Goal: Information Seeking & Learning: Learn about a topic

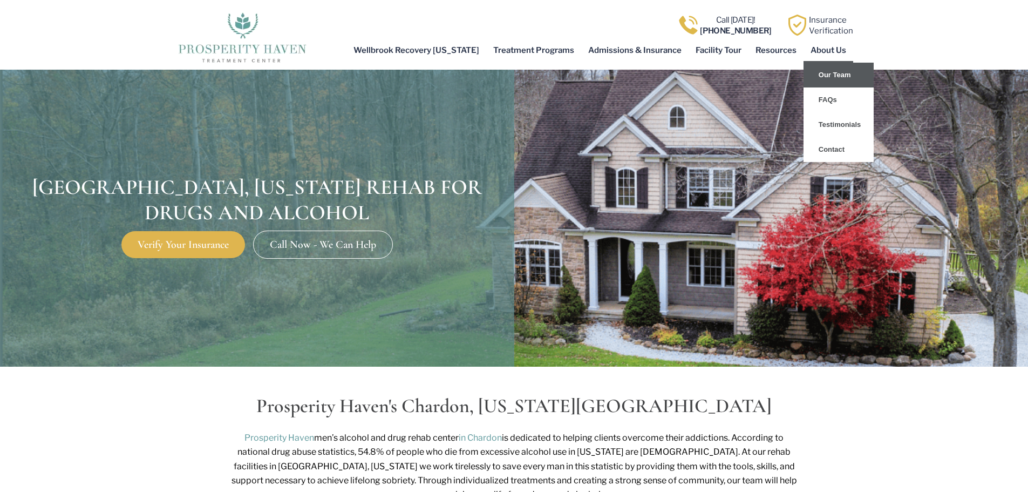
click at [846, 75] on link "Our Team" at bounding box center [839, 75] width 70 height 25
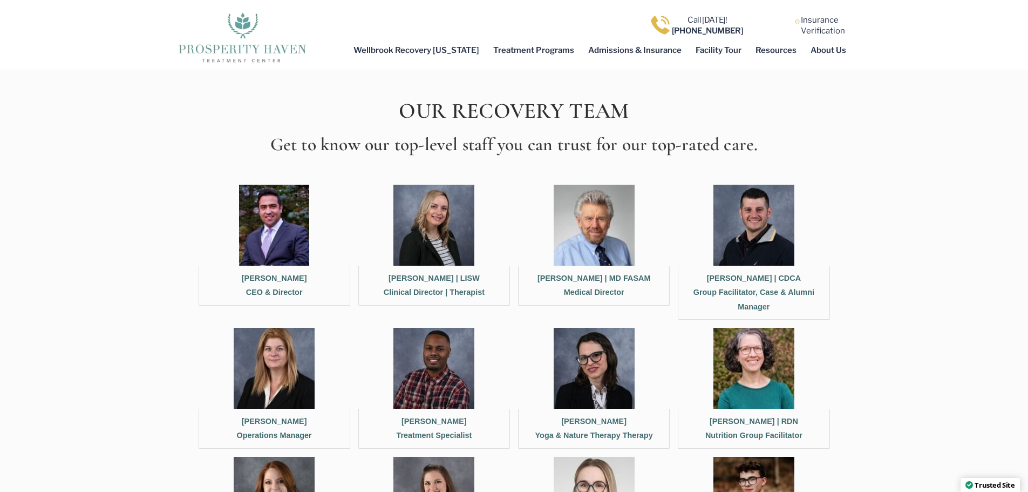
scroll to position [378, 0]
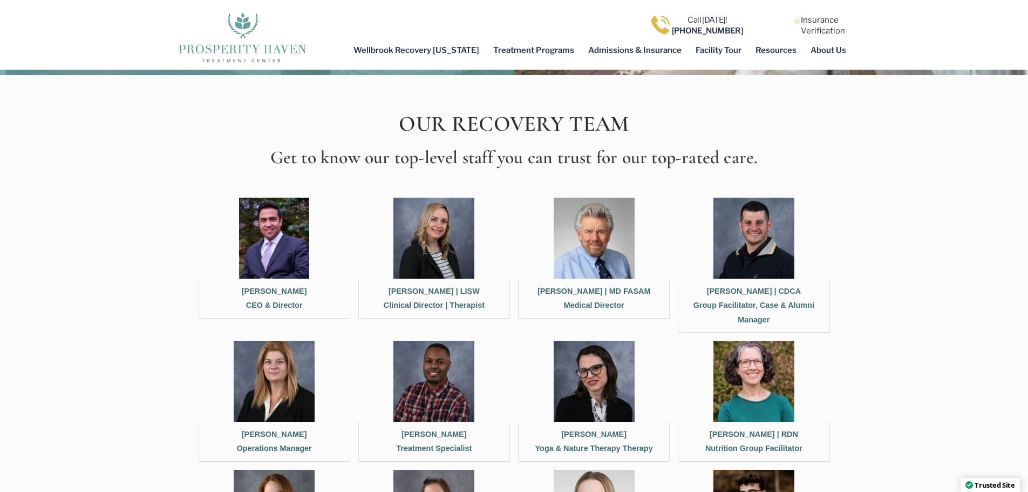
click at [429, 258] on img at bounding box center [433, 238] width 81 height 81
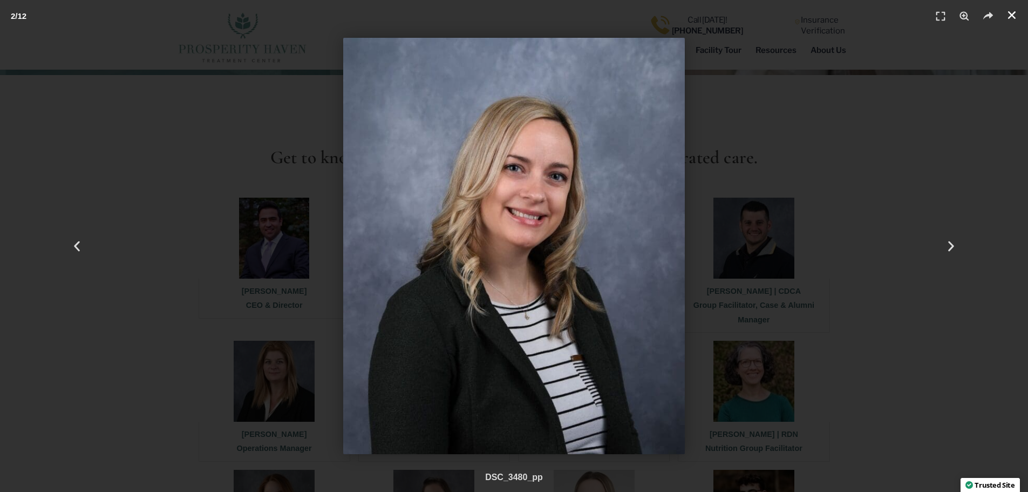
click at [1011, 16] on use "Close (Esc)" at bounding box center [1012, 15] width 8 height 8
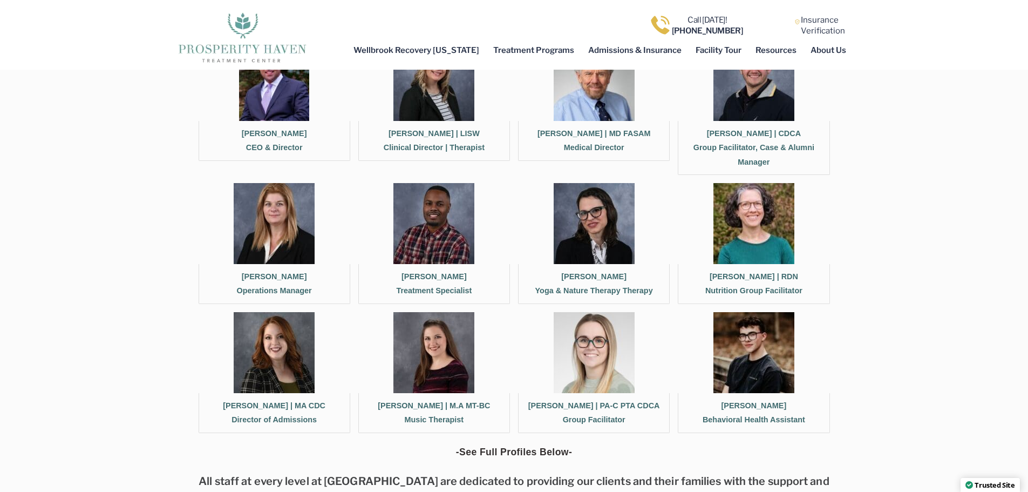
scroll to position [540, 0]
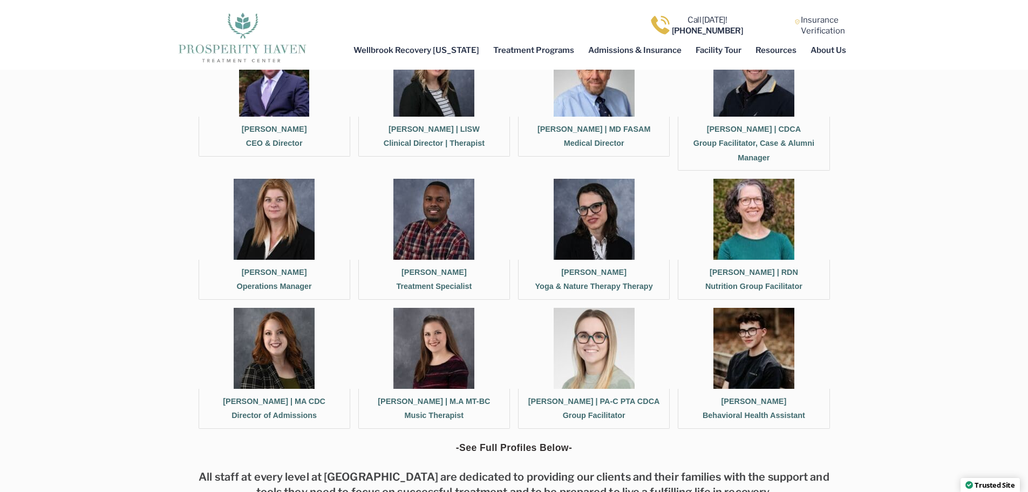
click at [752, 234] on img at bounding box center [753, 219] width 81 height 81
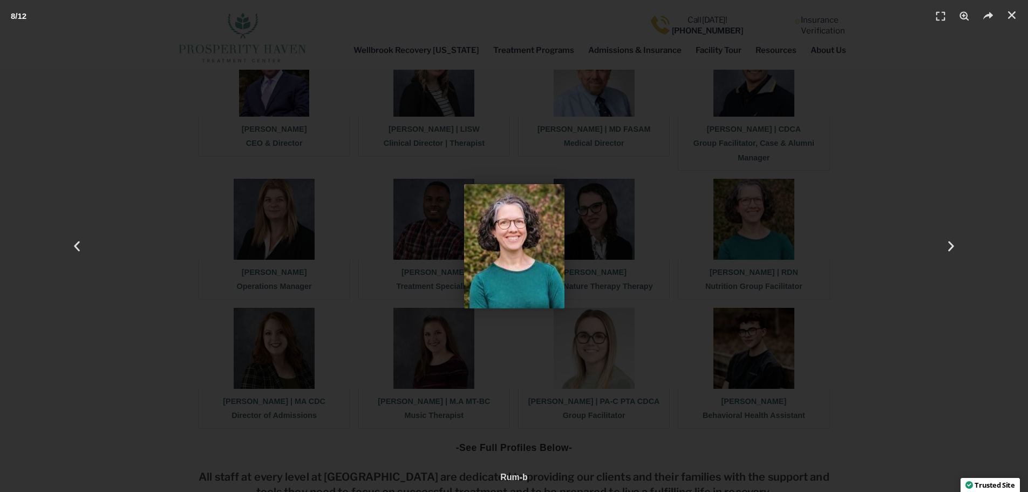
click at [556, 252] on img "8 / 12" at bounding box center [514, 246] width 100 height 124
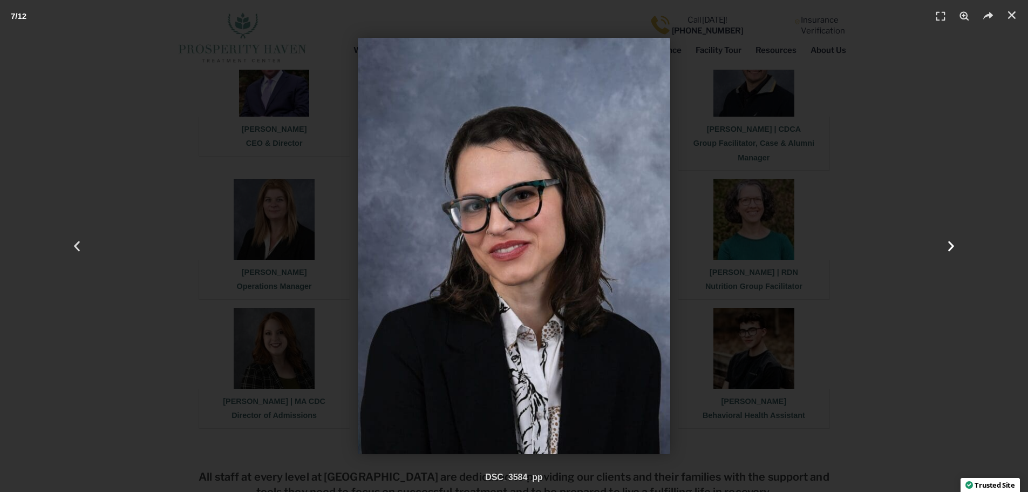
click at [948, 247] on icon "Next slide" at bounding box center [950, 245] width 13 height 13
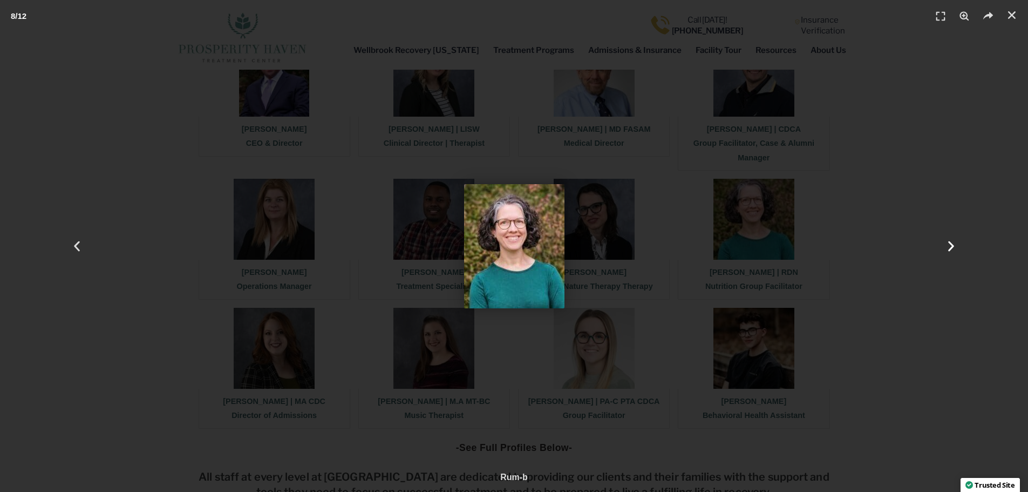
click at [948, 247] on icon "Next slide" at bounding box center [950, 245] width 13 height 13
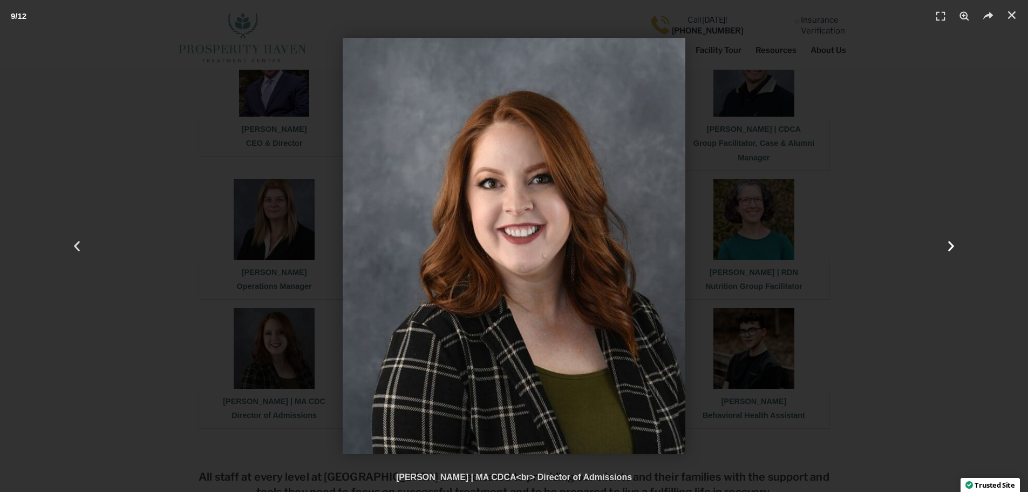
click at [948, 247] on icon "Next slide" at bounding box center [950, 245] width 13 height 13
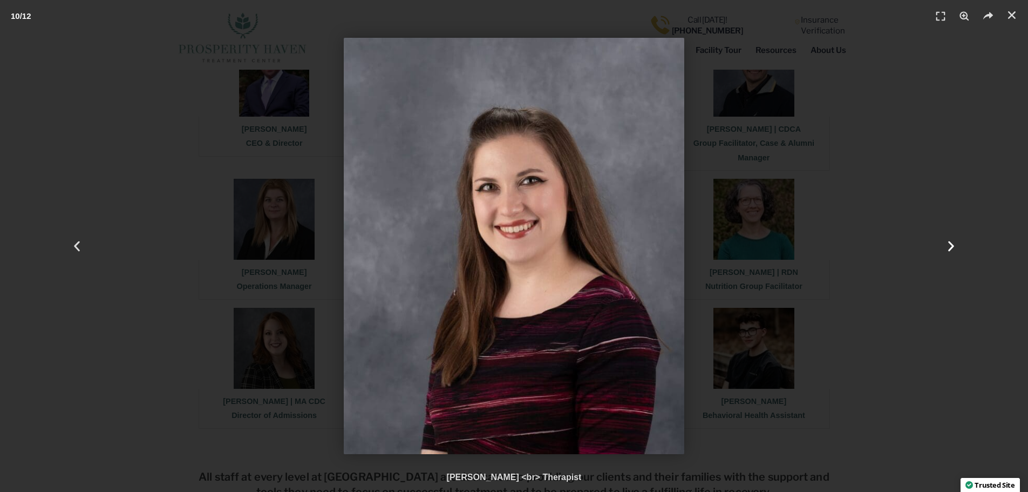
click at [915, 308] on div "Next" at bounding box center [951, 246] width 154 height 492
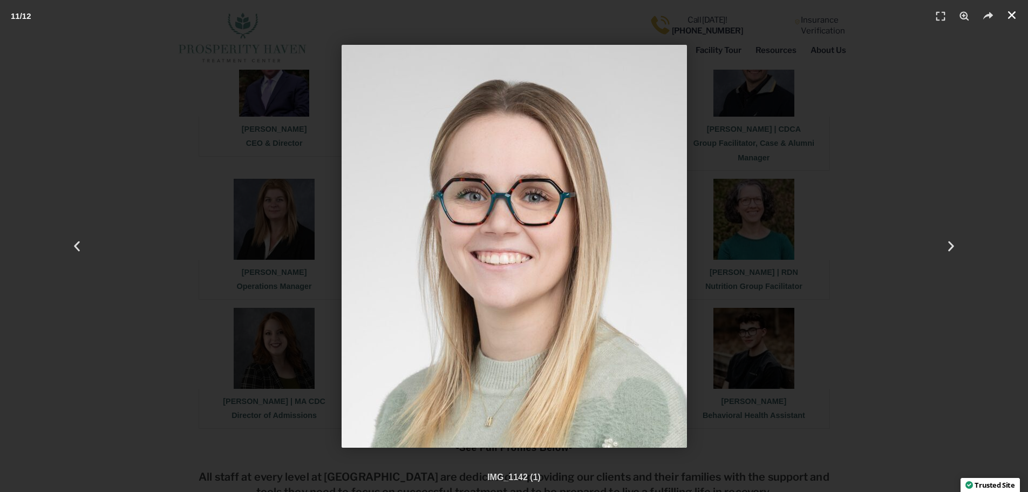
click at [1014, 18] on icon "Close (Esc)" at bounding box center [1012, 15] width 11 height 11
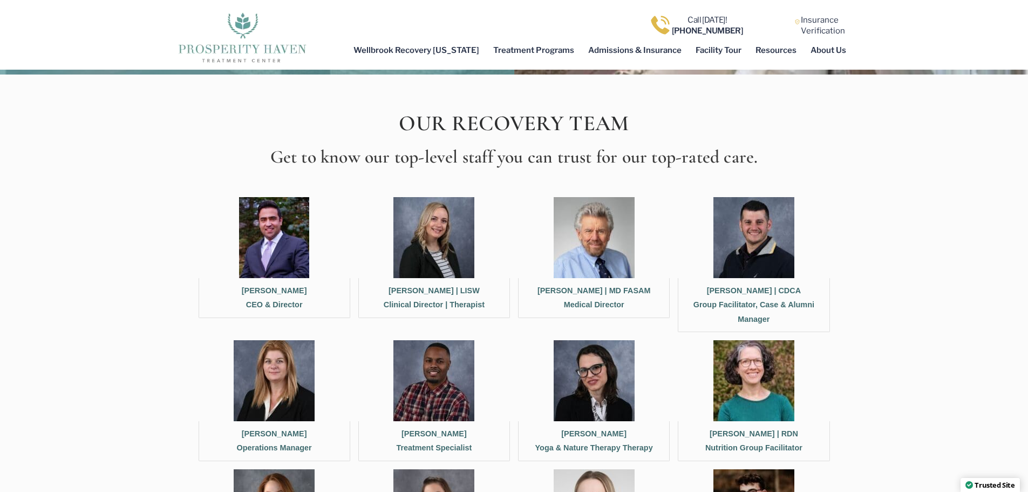
scroll to position [378, 0]
click at [263, 390] on img at bounding box center [274, 381] width 81 height 81
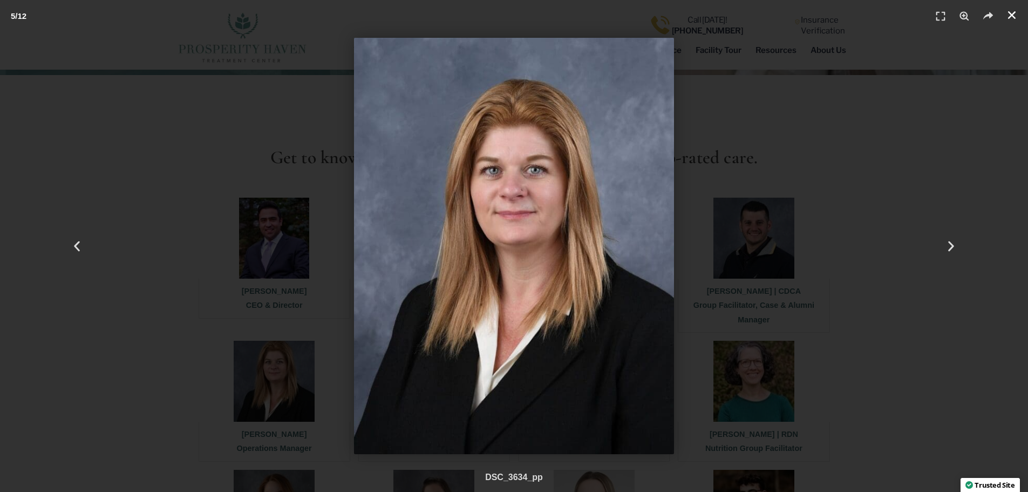
click at [1014, 12] on icon "Close (Esc)" at bounding box center [1012, 15] width 11 height 11
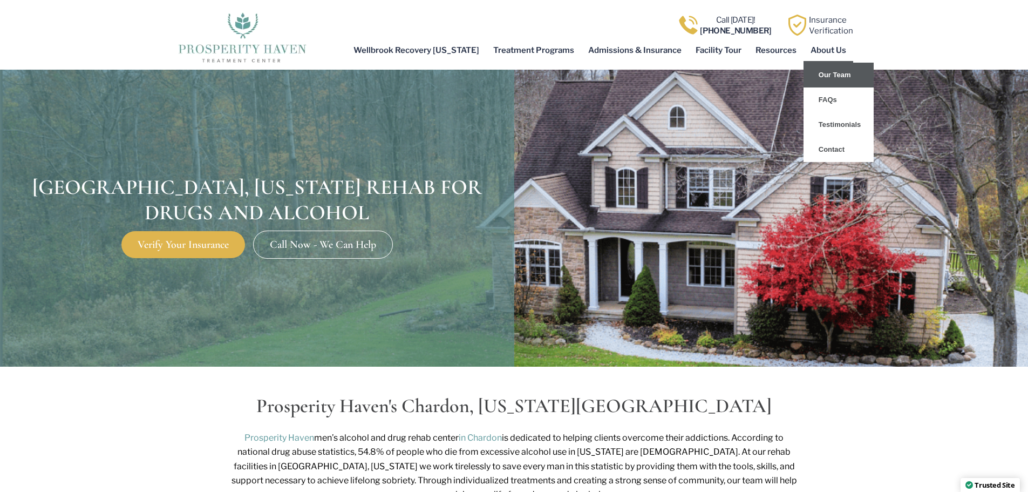
click at [833, 76] on link "Our Team" at bounding box center [839, 75] width 70 height 25
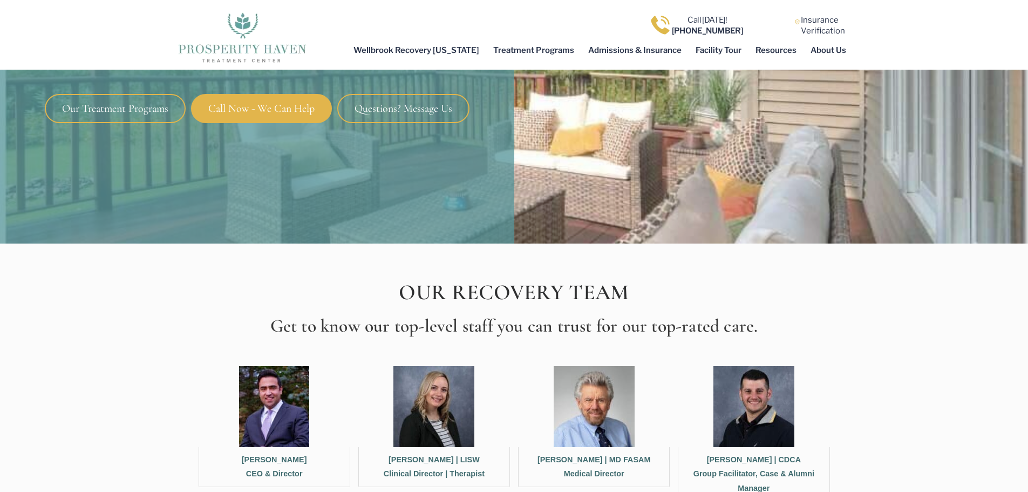
scroll to position [270, 0]
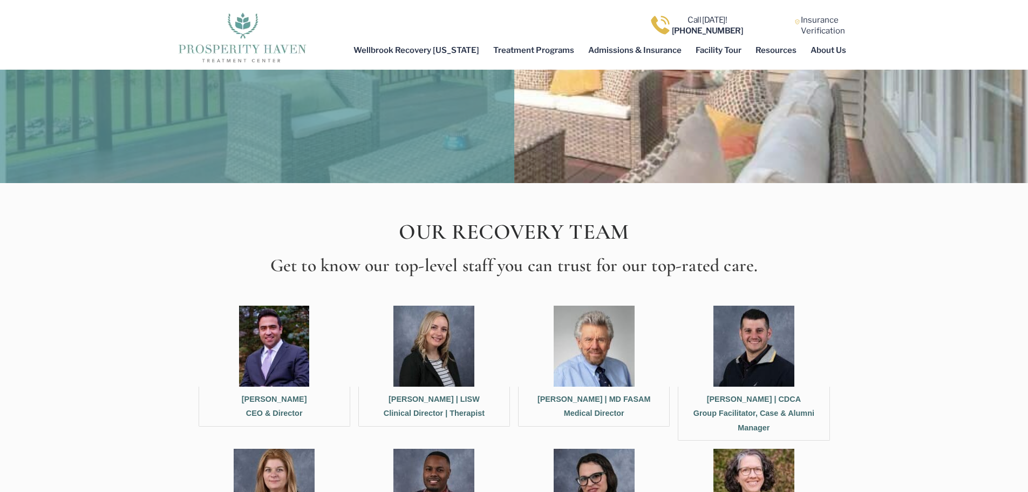
click at [433, 364] on img at bounding box center [433, 345] width 81 height 81
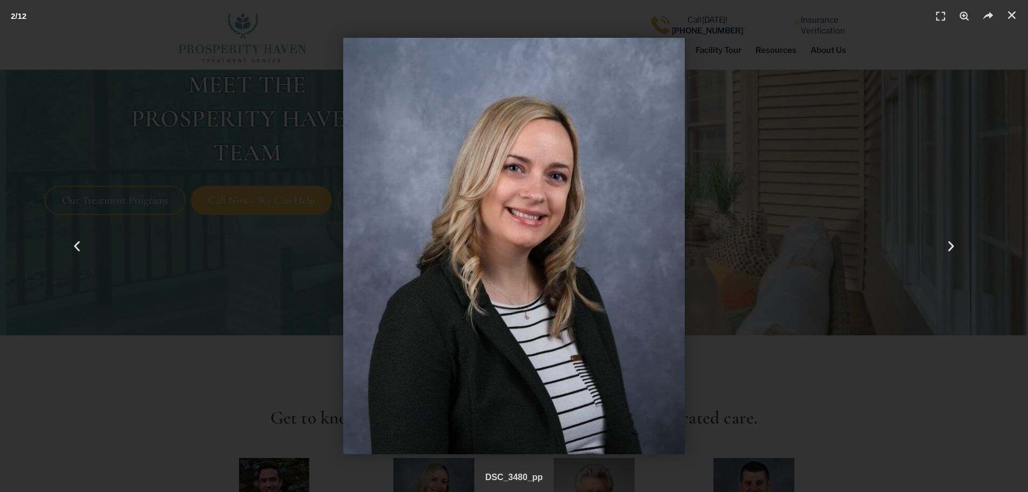
scroll to position [108, 0]
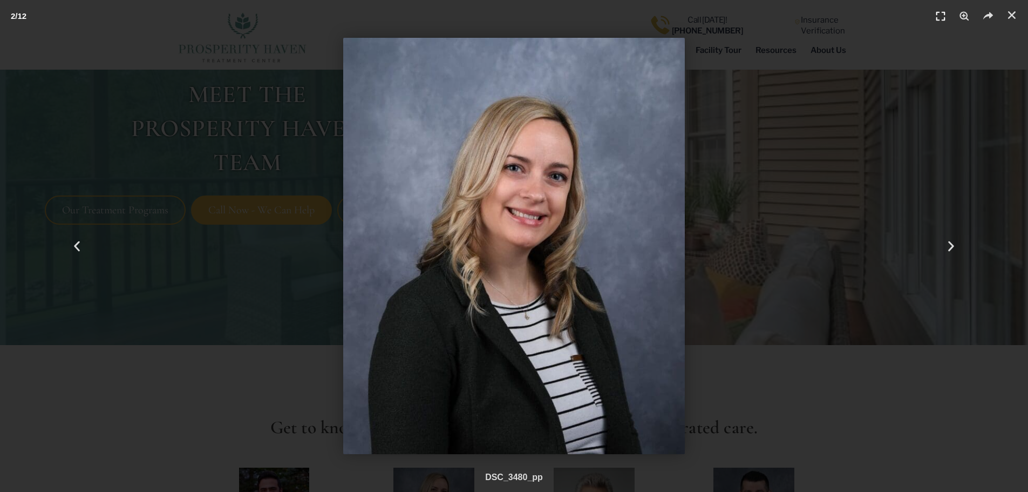
click at [938, 16] on icon "Fullscreen" at bounding box center [941, 16] width 16 height 16
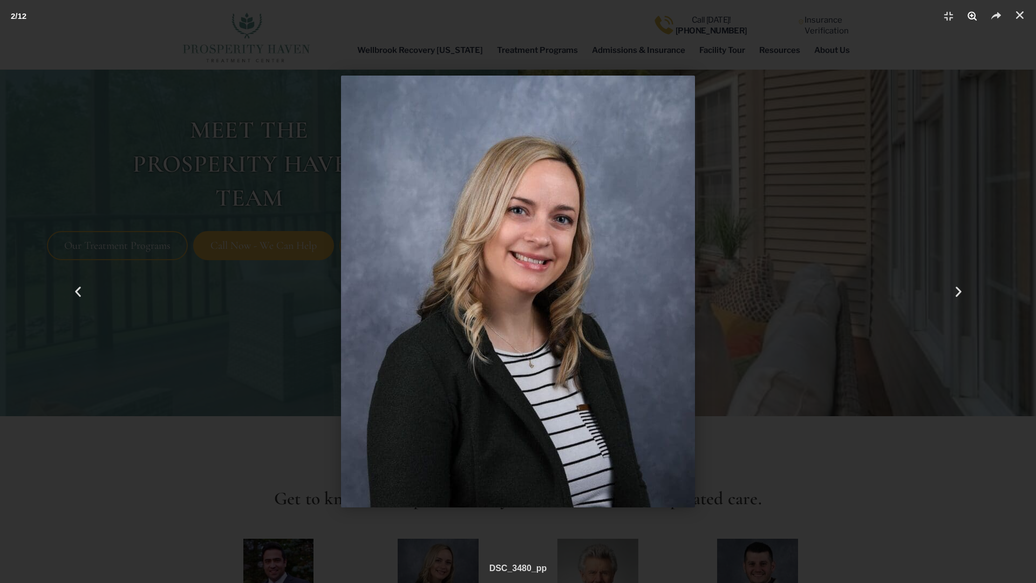
click at [973, 12] on use "Zoom" at bounding box center [972, 15] width 9 height 9
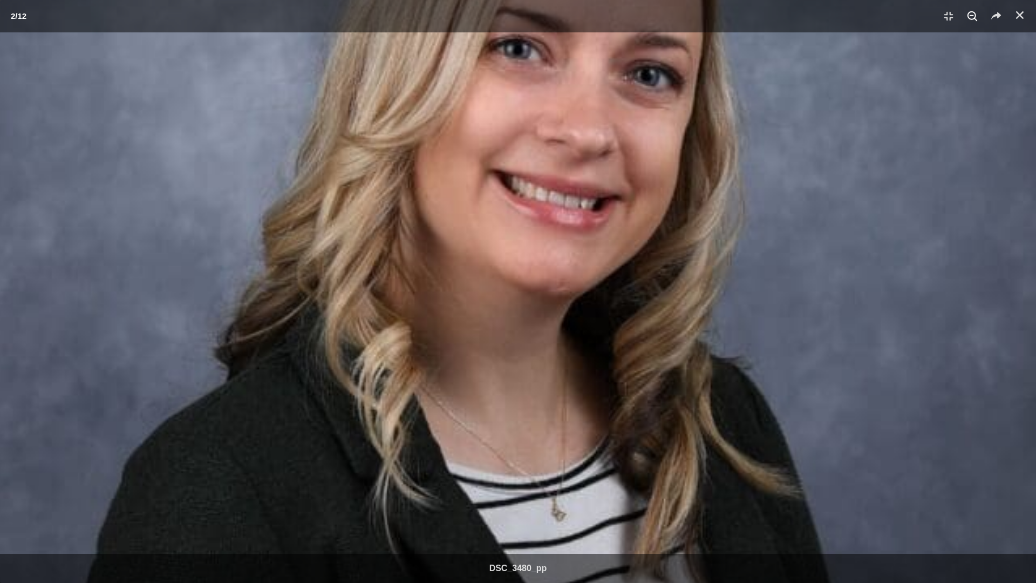
click at [968, 13] on icon "Zoom" at bounding box center [972, 16] width 16 height 16
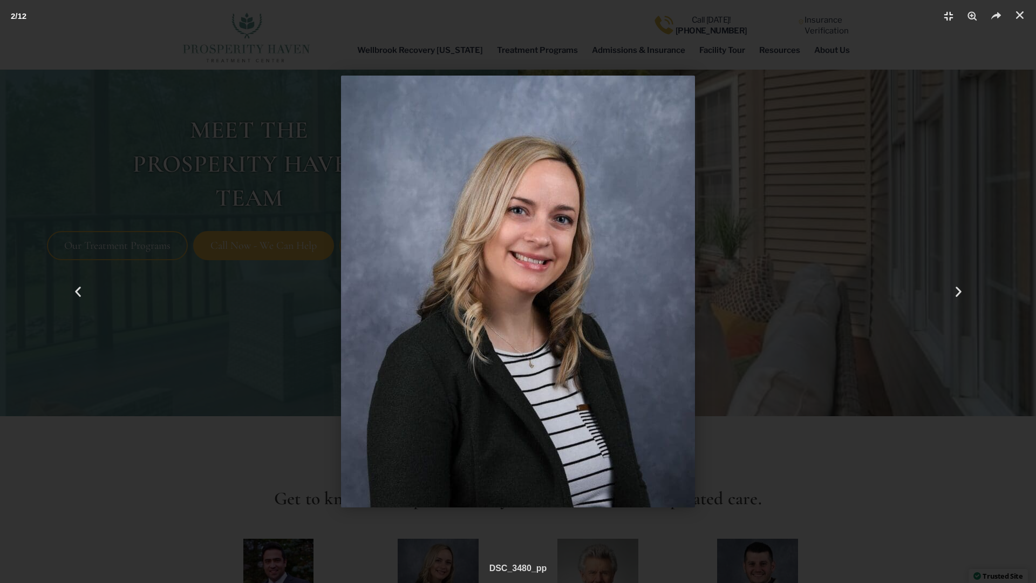
click at [951, 15] on use "Fullscreen" at bounding box center [948, 16] width 9 height 9
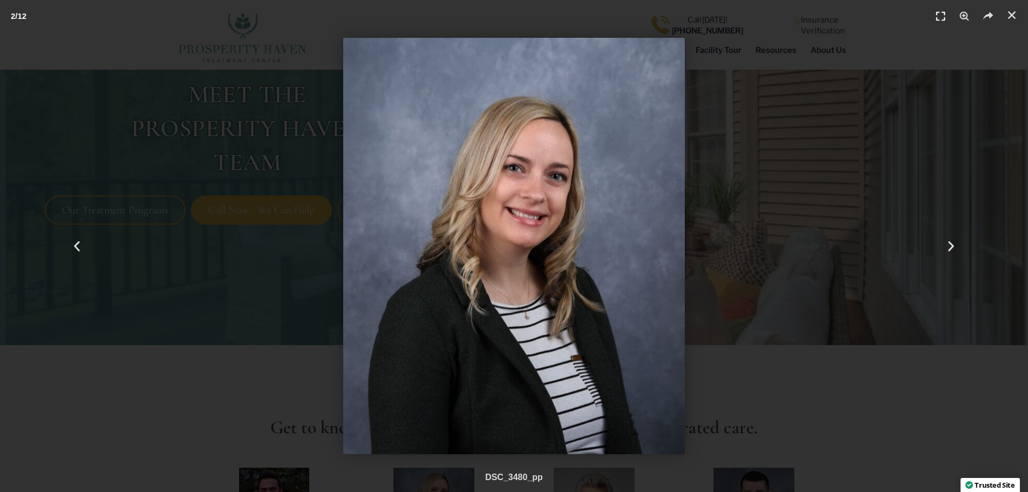
click at [940, 12] on icon "Fullscreen" at bounding box center [941, 16] width 16 height 16
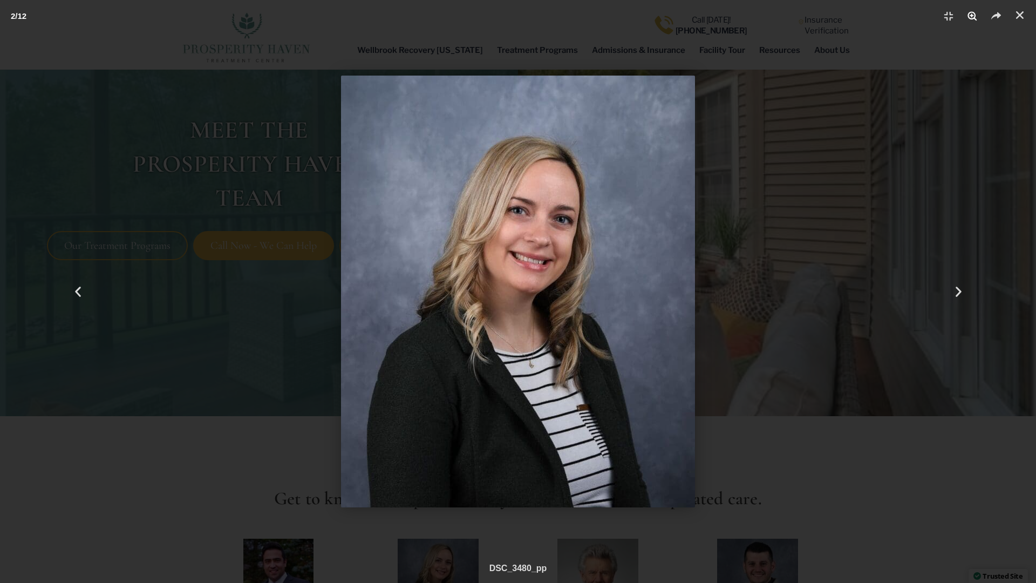
click at [972, 18] on use "Zoom" at bounding box center [972, 15] width 9 height 9
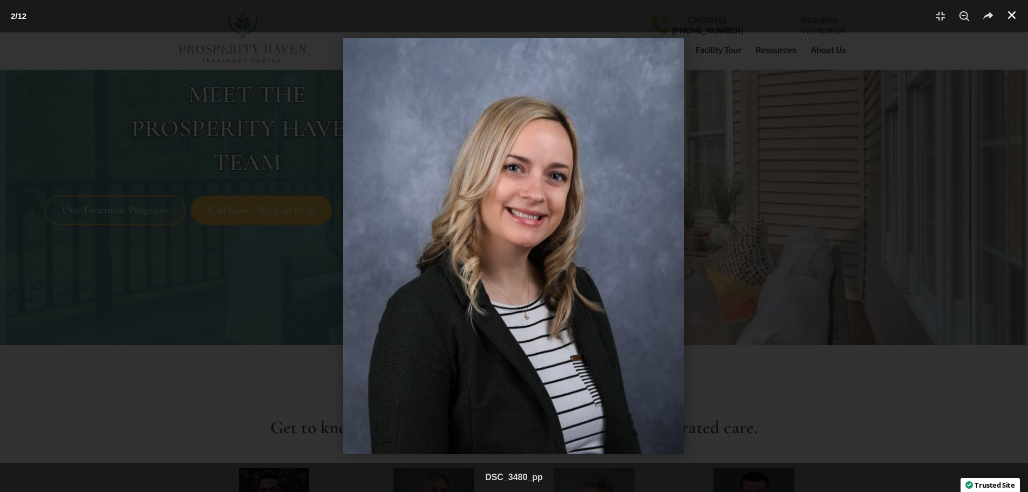
click at [1012, 18] on icon "Close (Esc)" at bounding box center [1012, 15] width 11 height 11
